Goal: Transaction & Acquisition: Book appointment/travel/reservation

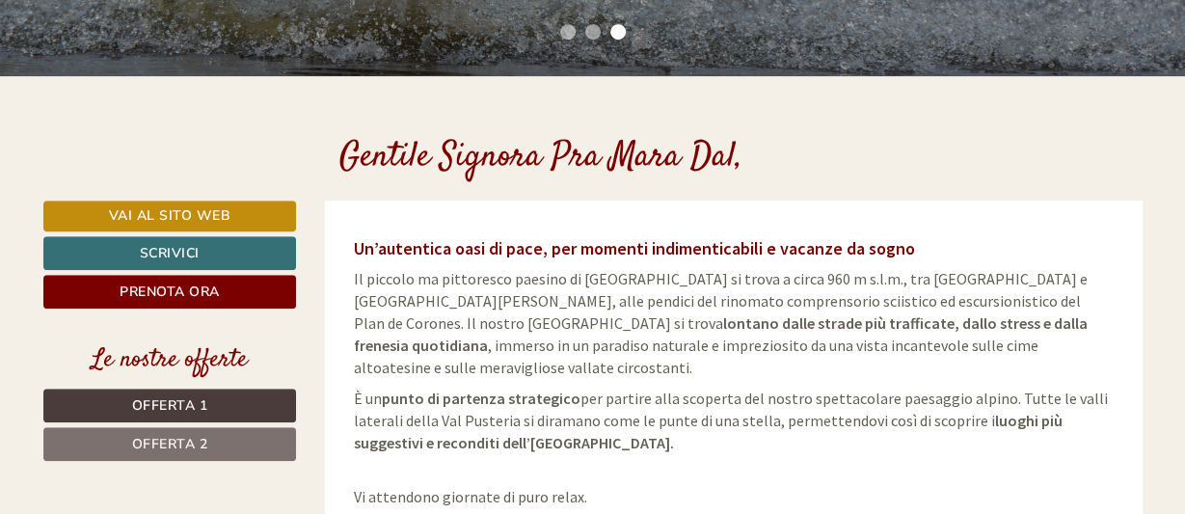
scroll to position [602, 0]
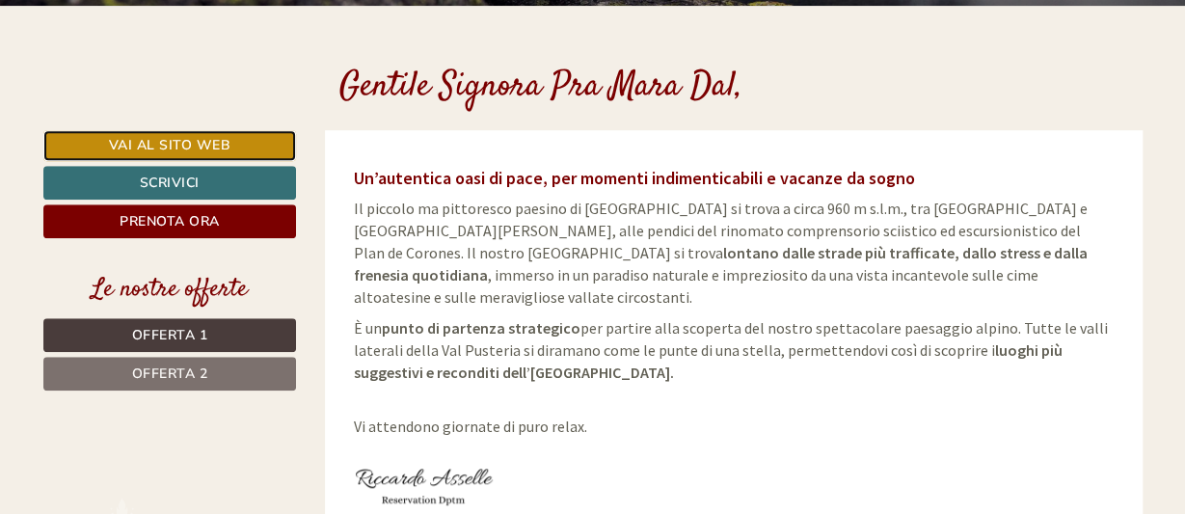
click at [205, 142] on link "Vai al sito web" at bounding box center [170, 145] width 254 height 31
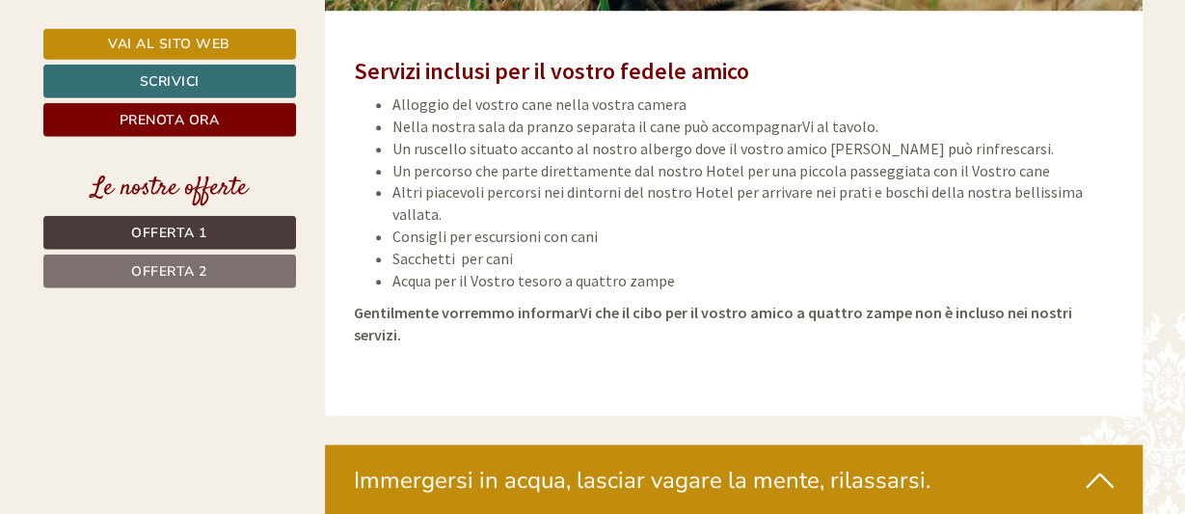
scroll to position [4412, 0]
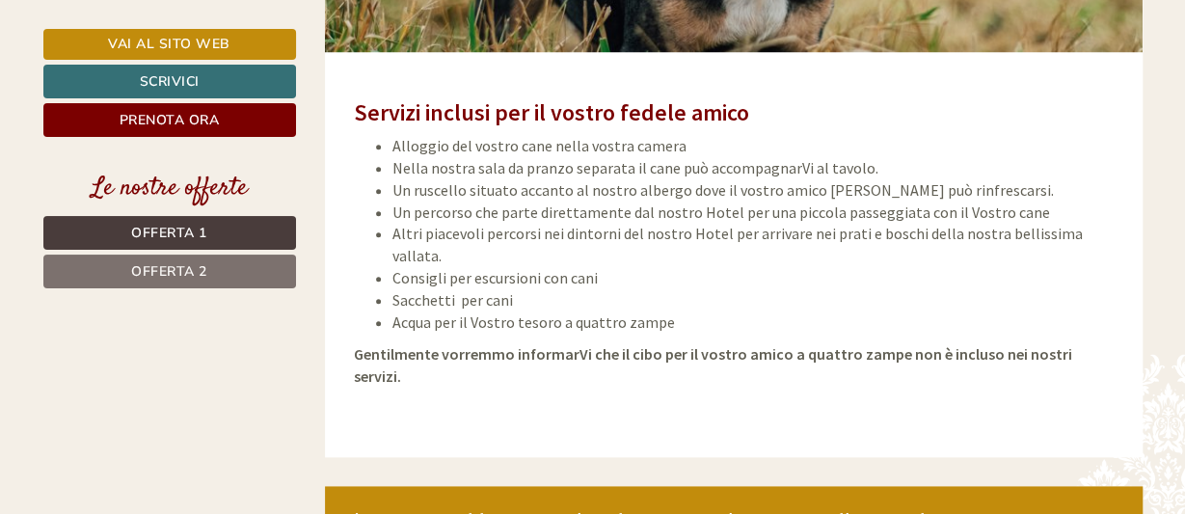
click at [754, 486] on div "Immergersi in acqua, lasciar vagare la mente, rilassarsi." at bounding box center [734, 521] width 818 height 71
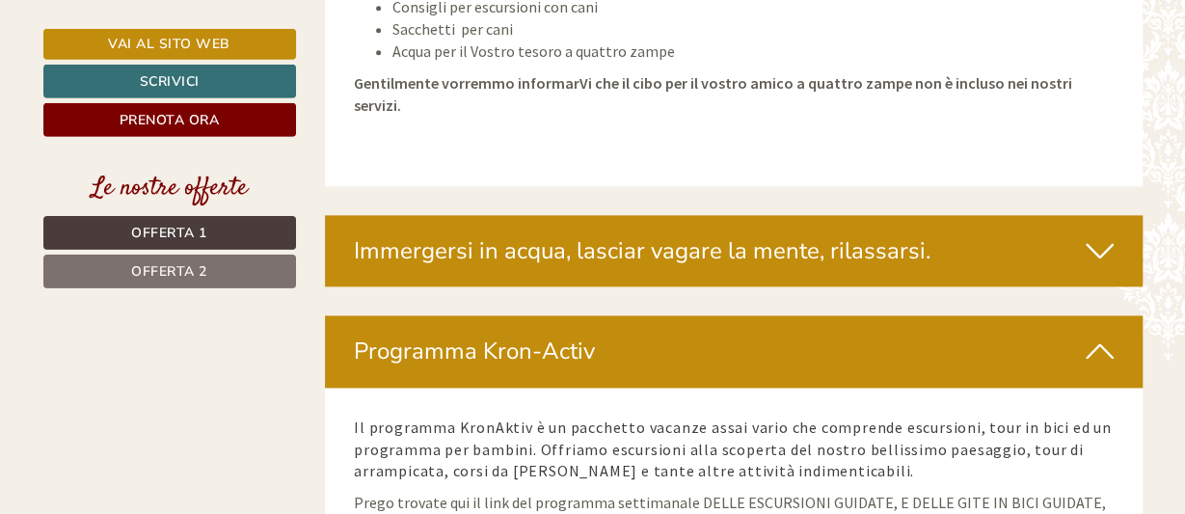
scroll to position [4713, 0]
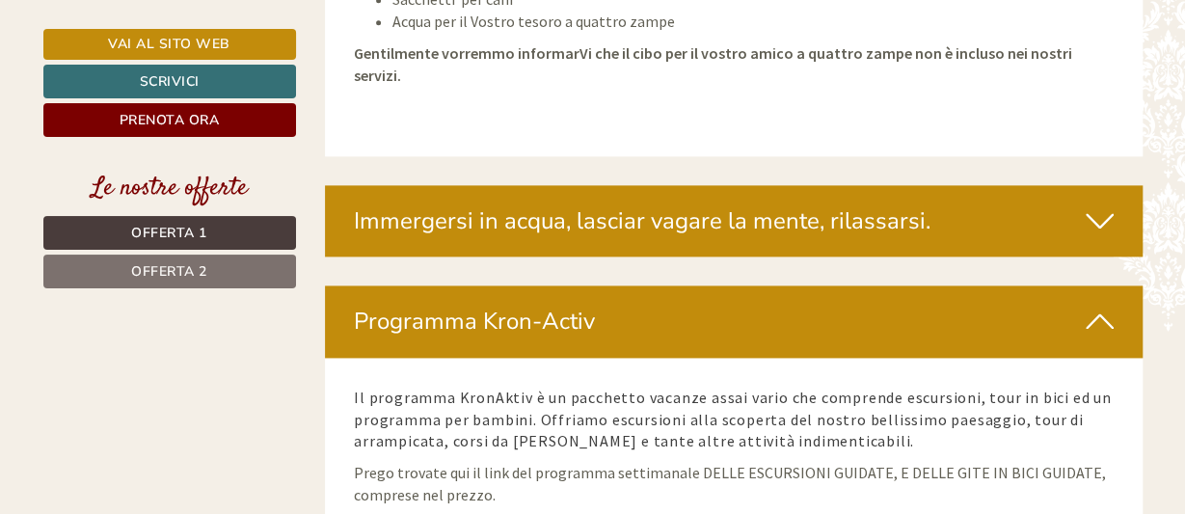
click at [550, 185] on div "Immergersi in acqua, lasciar vagare la mente, rilassarsi." at bounding box center [734, 220] width 818 height 71
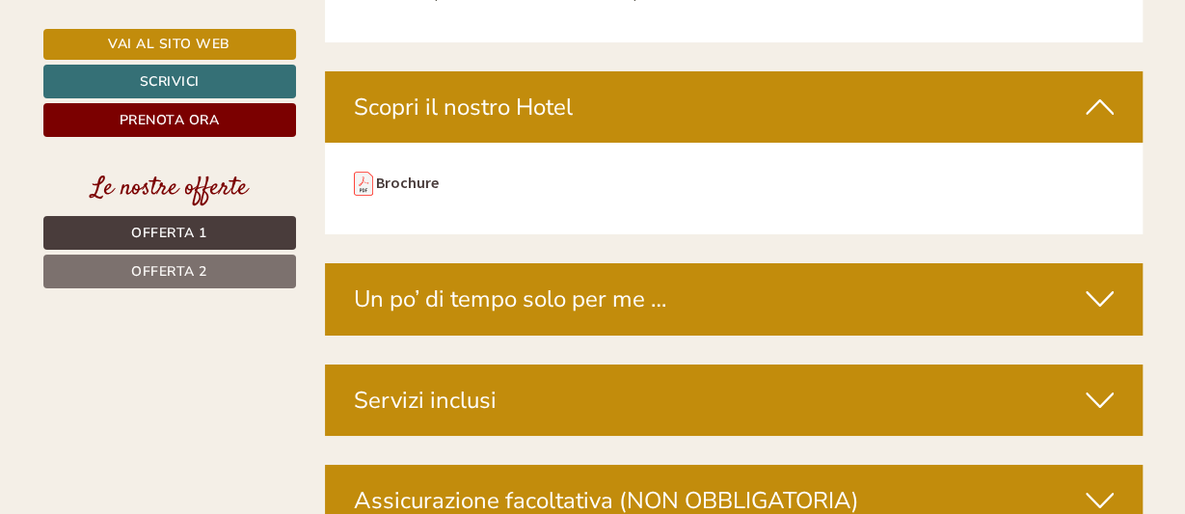
scroll to position [6919, 0]
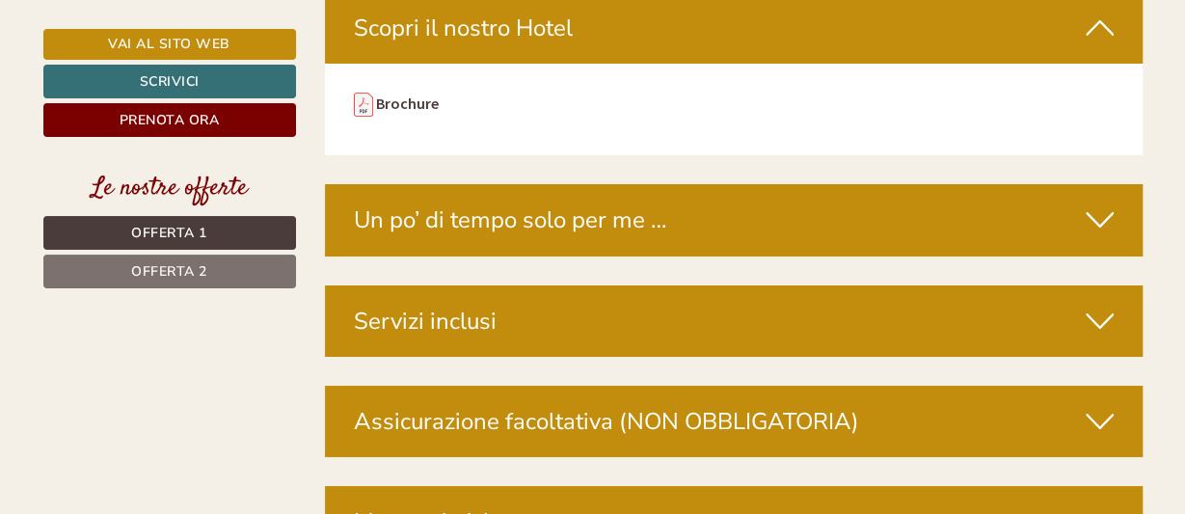
click at [589, 285] on div "Servizi inclusi" at bounding box center [734, 320] width 818 height 71
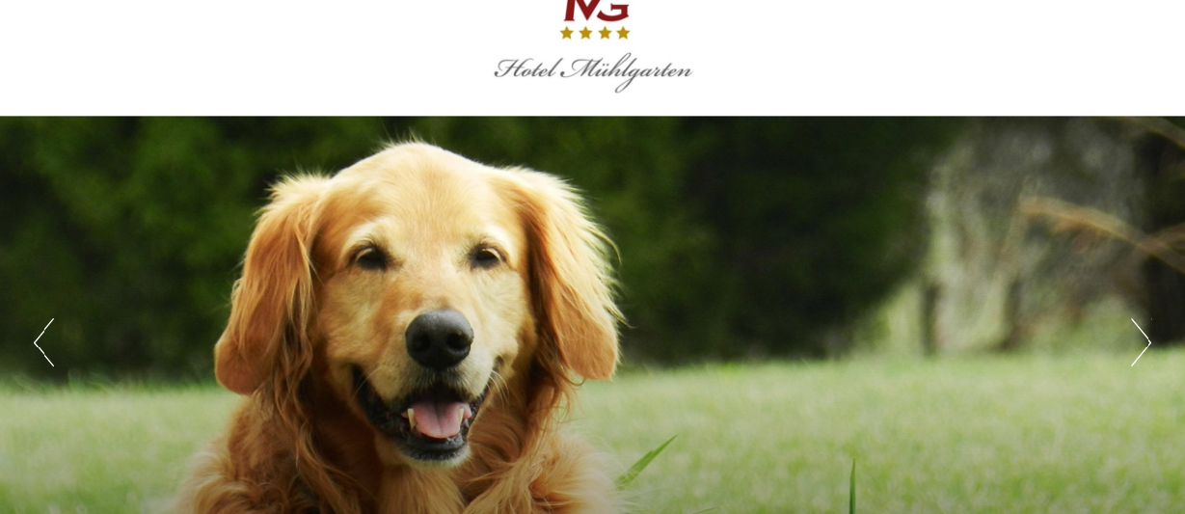
scroll to position [0, 0]
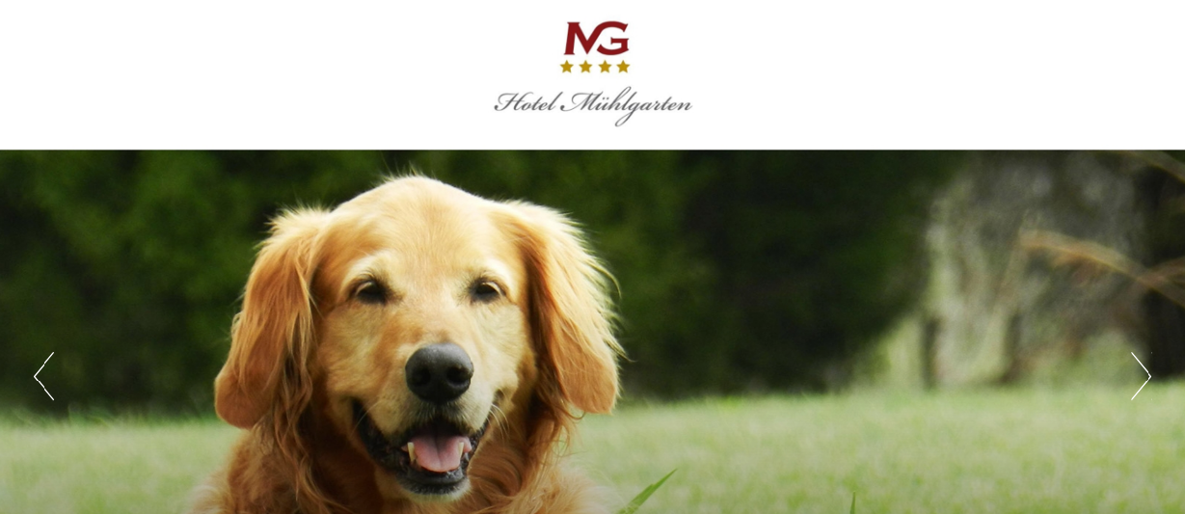
click at [497, 102] on div at bounding box center [593, 72] width 1080 height 125
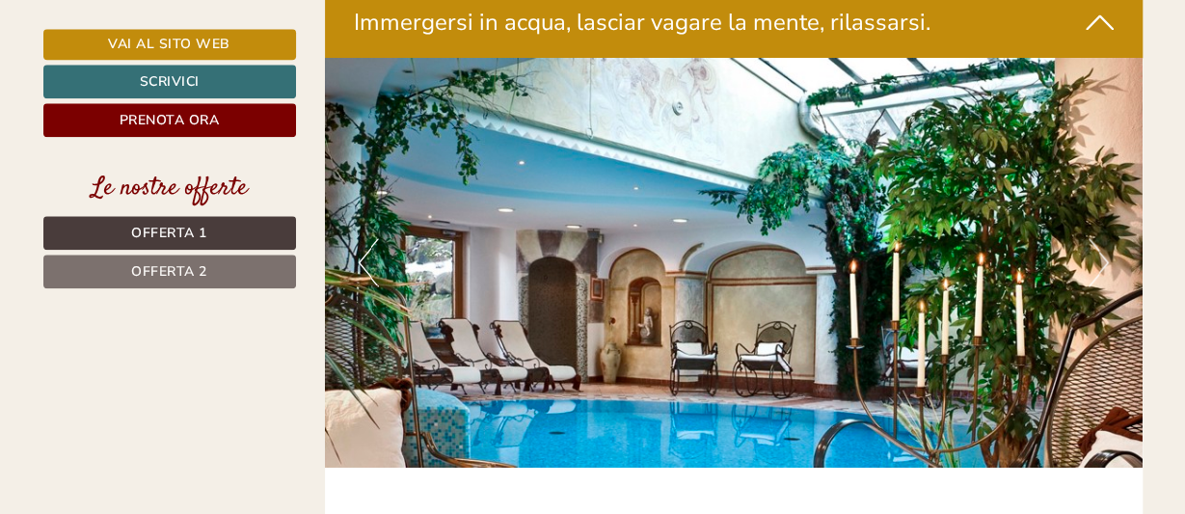
scroll to position [4892, 0]
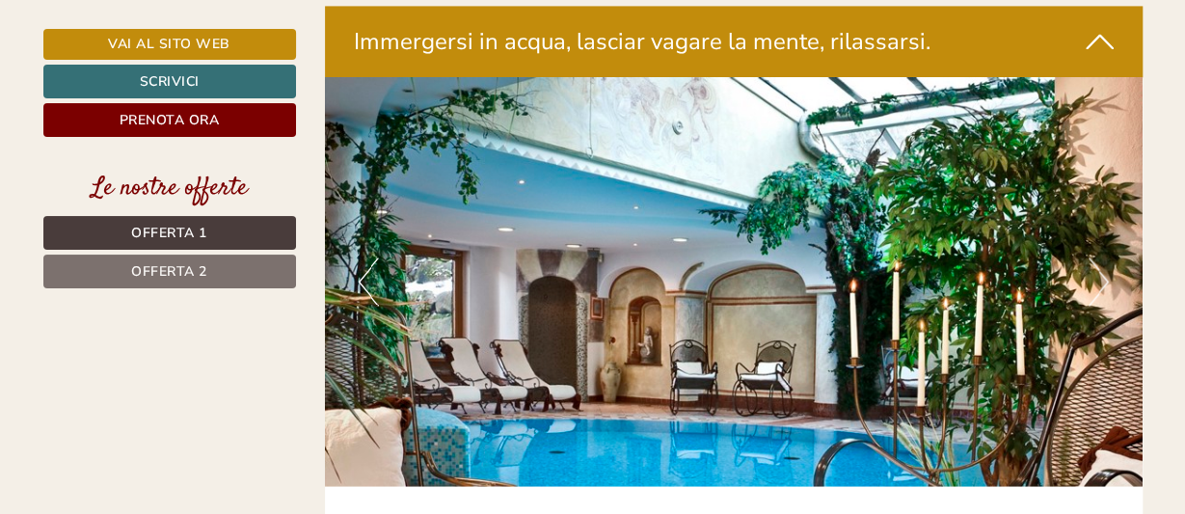
click at [833, 205] on img at bounding box center [734, 281] width 818 height 409
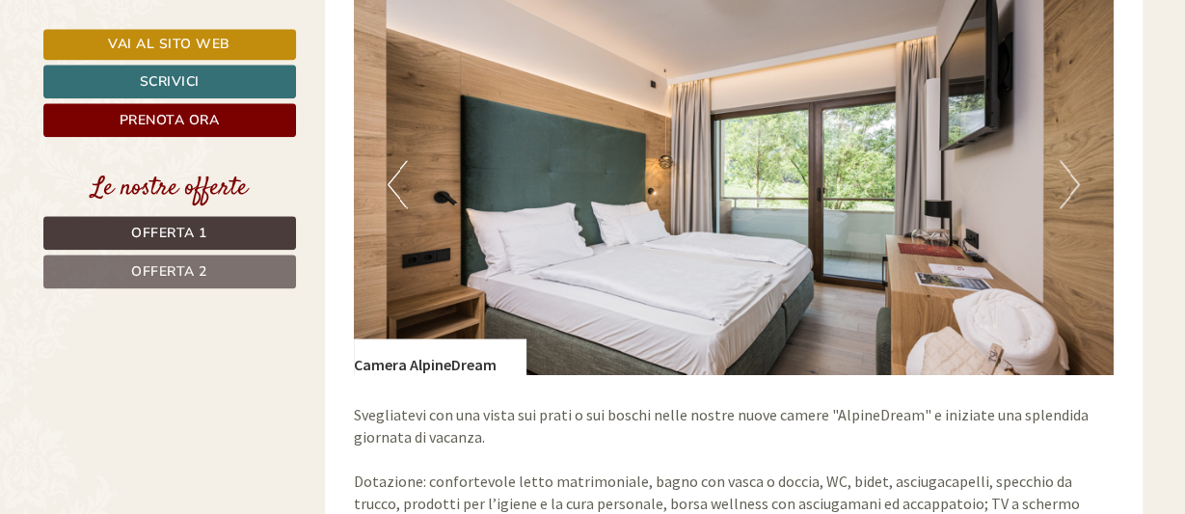
scroll to position [1504, 0]
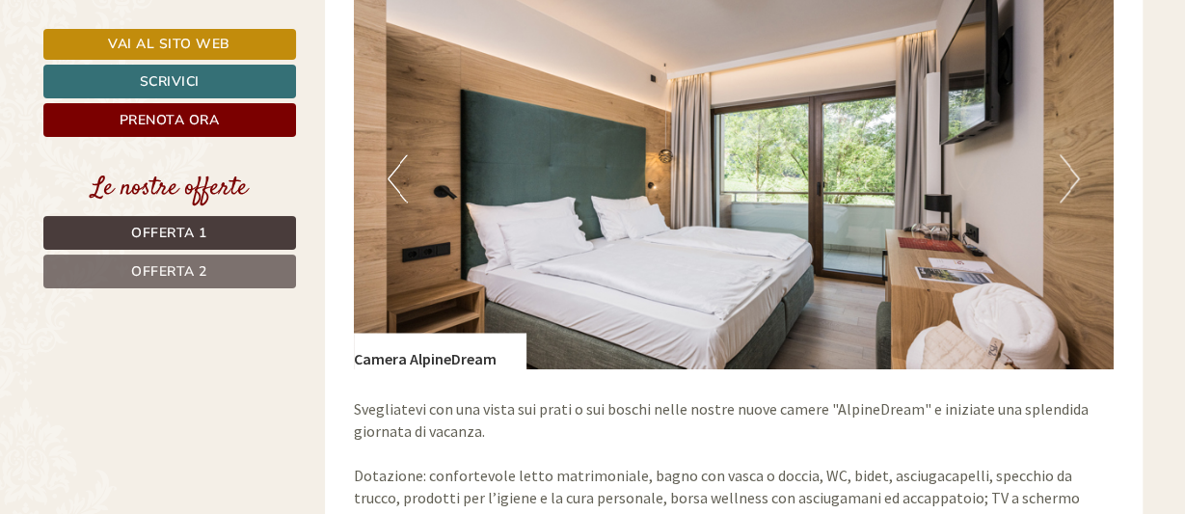
click at [1062, 178] on button "Next" at bounding box center [1070, 178] width 20 height 48
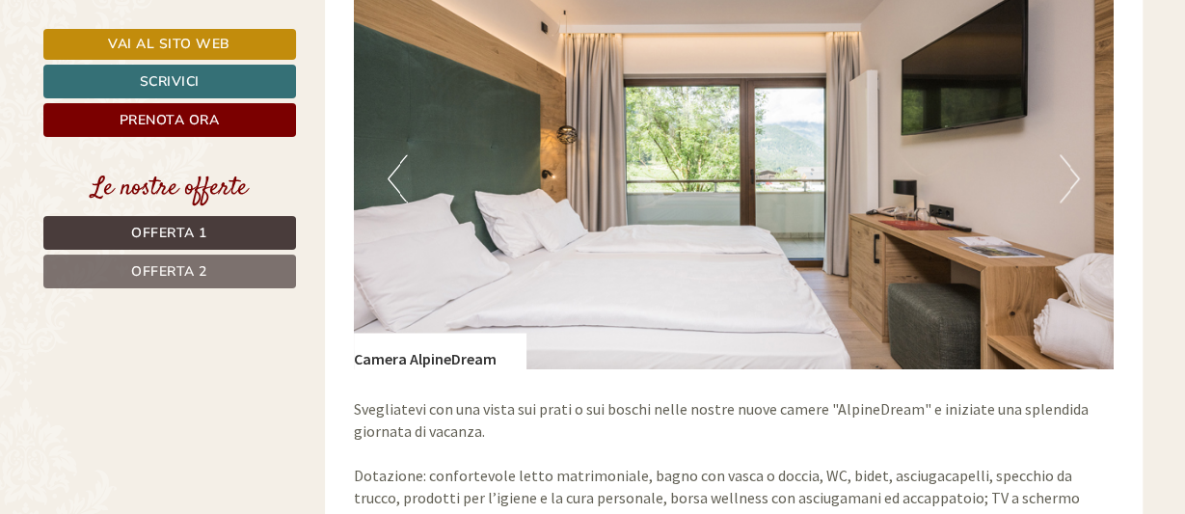
click at [1062, 178] on button "Next" at bounding box center [1070, 178] width 20 height 48
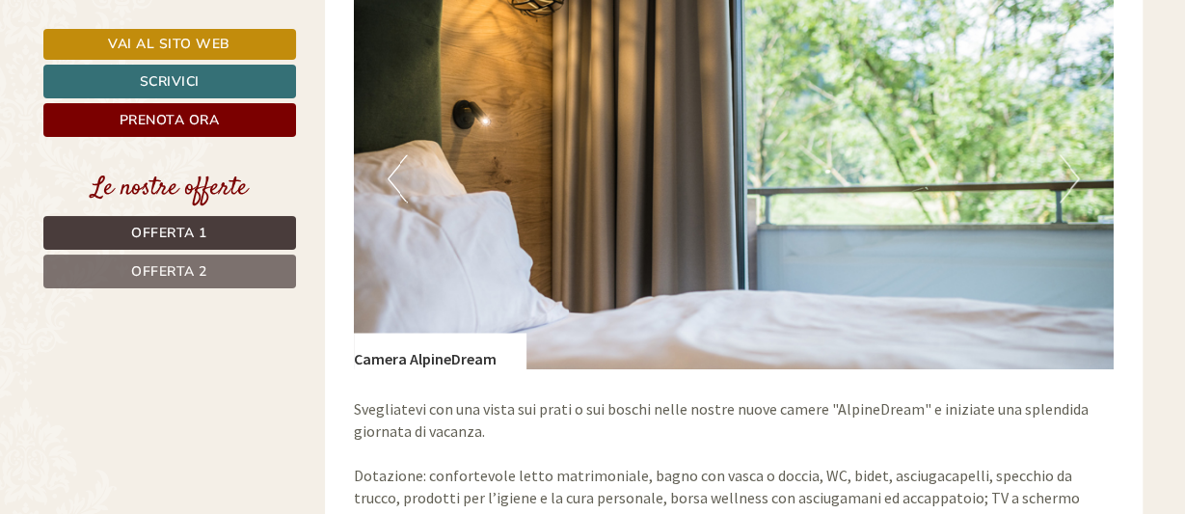
click at [1062, 178] on button "Next" at bounding box center [1070, 178] width 20 height 48
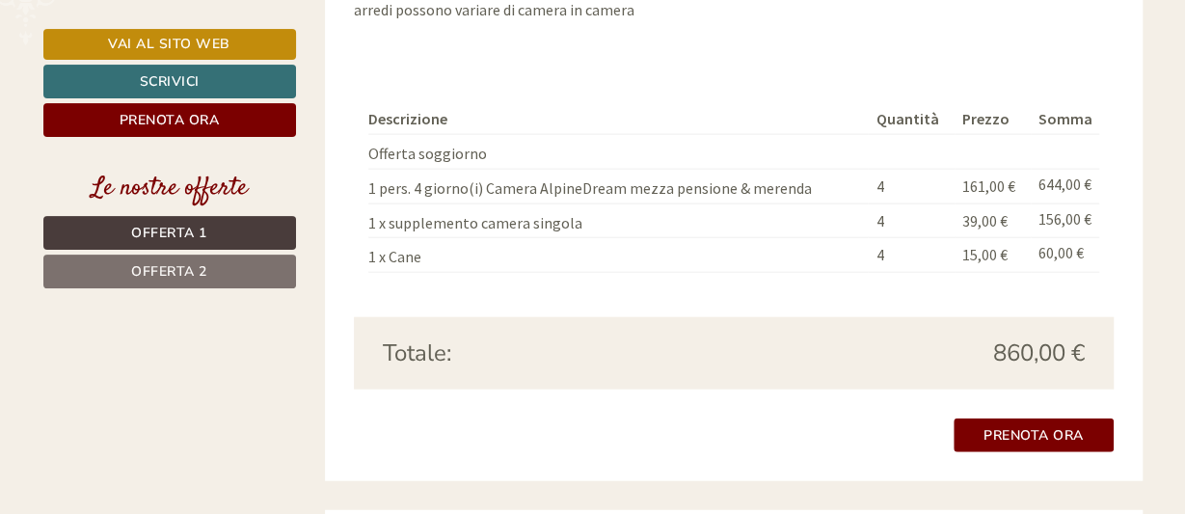
scroll to position [2206, 0]
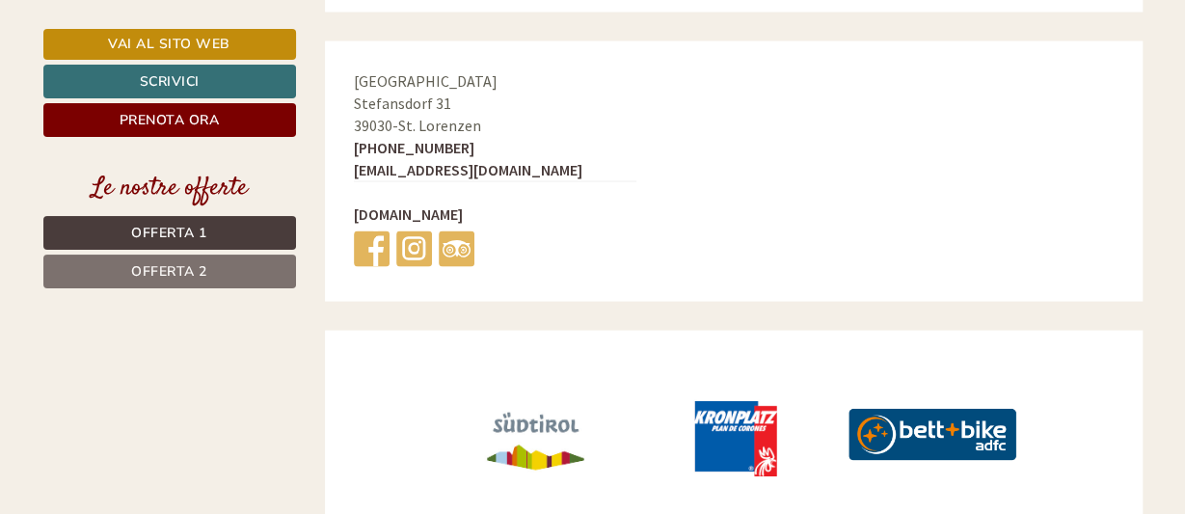
scroll to position [8608, 0]
